Goal: Find specific page/section: Locate a particular part of the current website

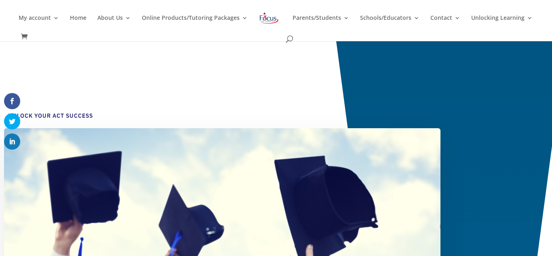
scroll to position [1388, 0]
